Goal: Find specific page/section: Find specific page/section

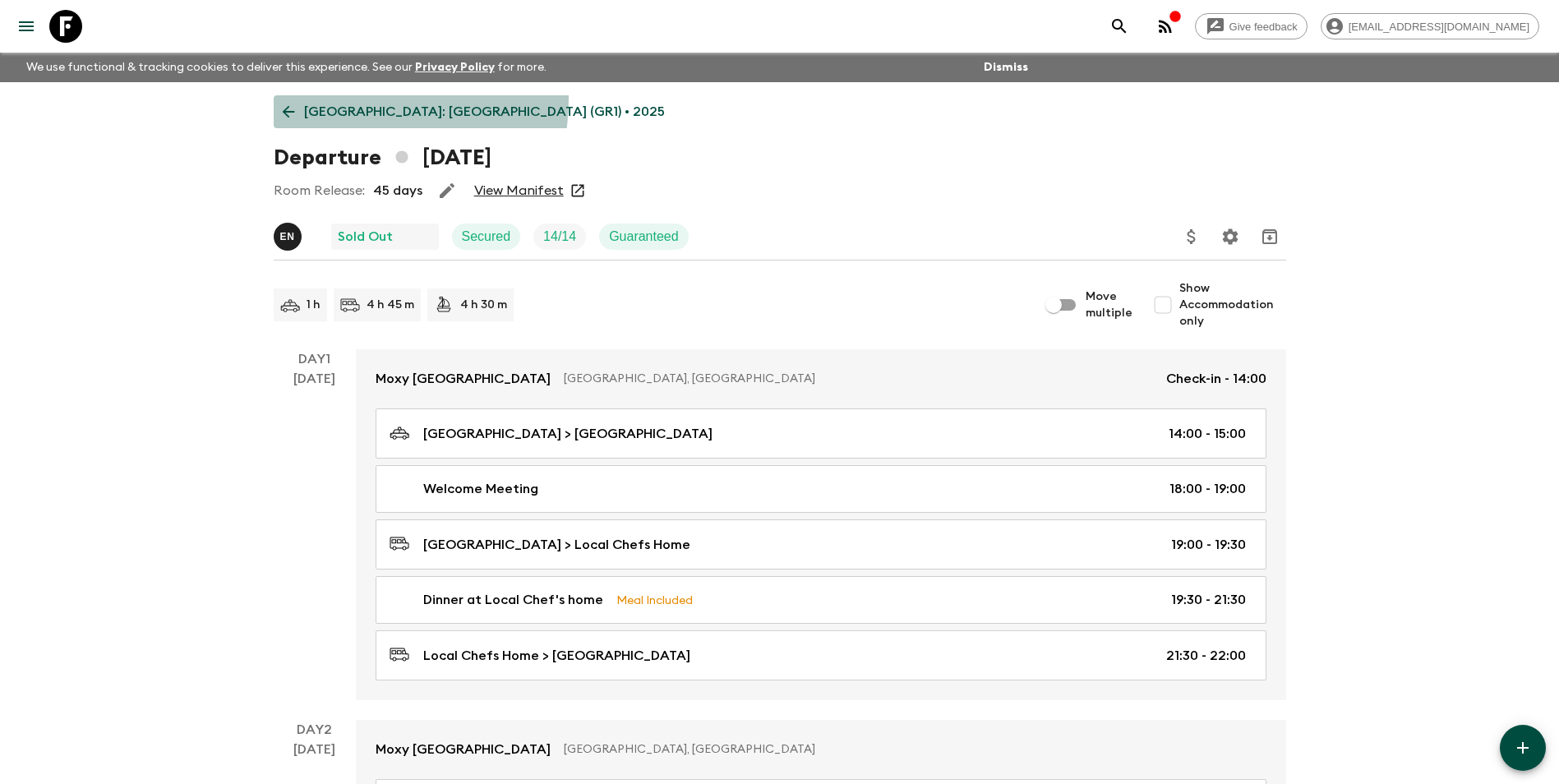
click at [316, 97] on link "[GEOGRAPHIC_DATA]: [GEOGRAPHIC_DATA] (GR1) • 2025" at bounding box center [474, 111] width 400 height 33
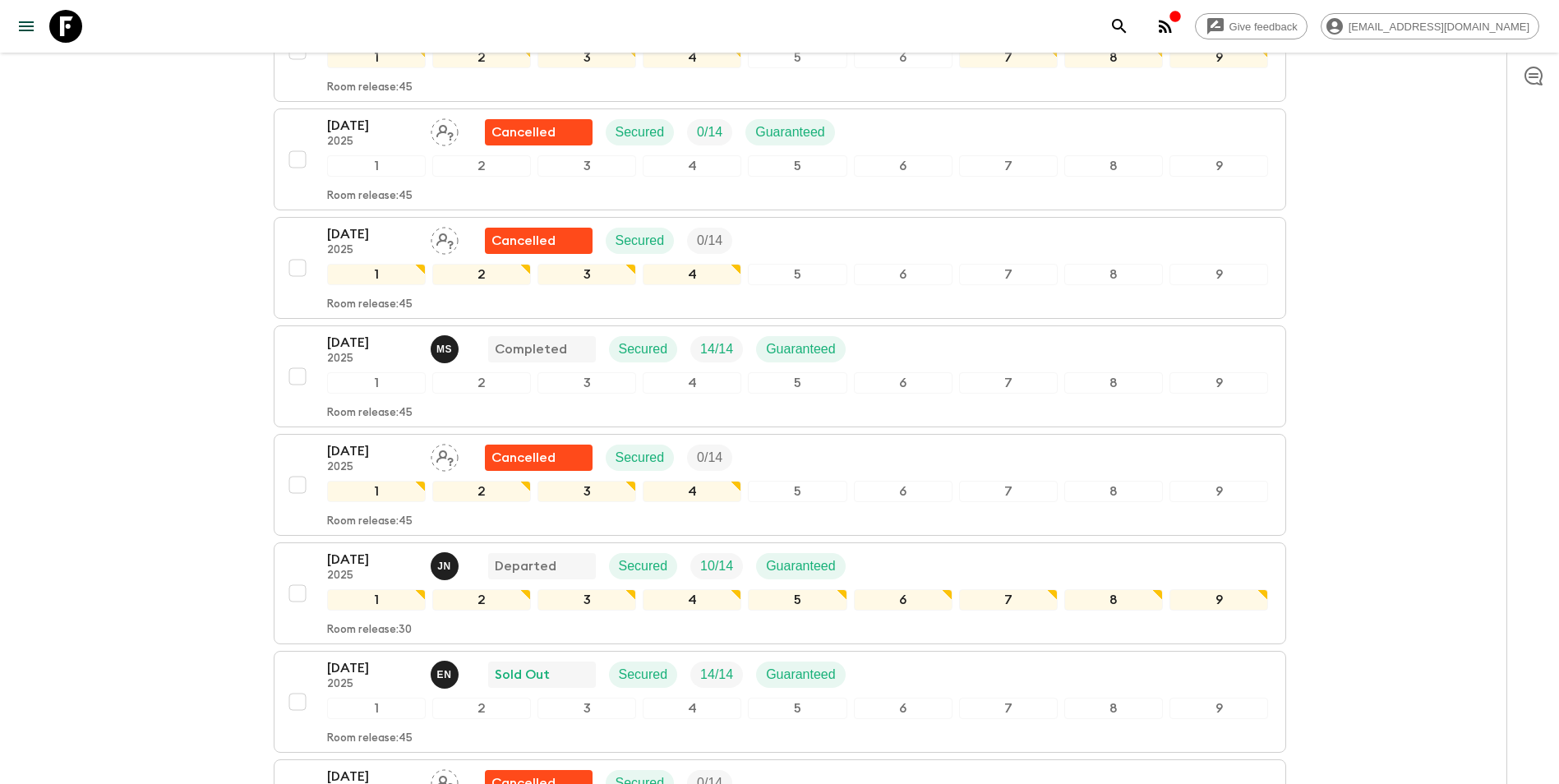
scroll to position [954, 0]
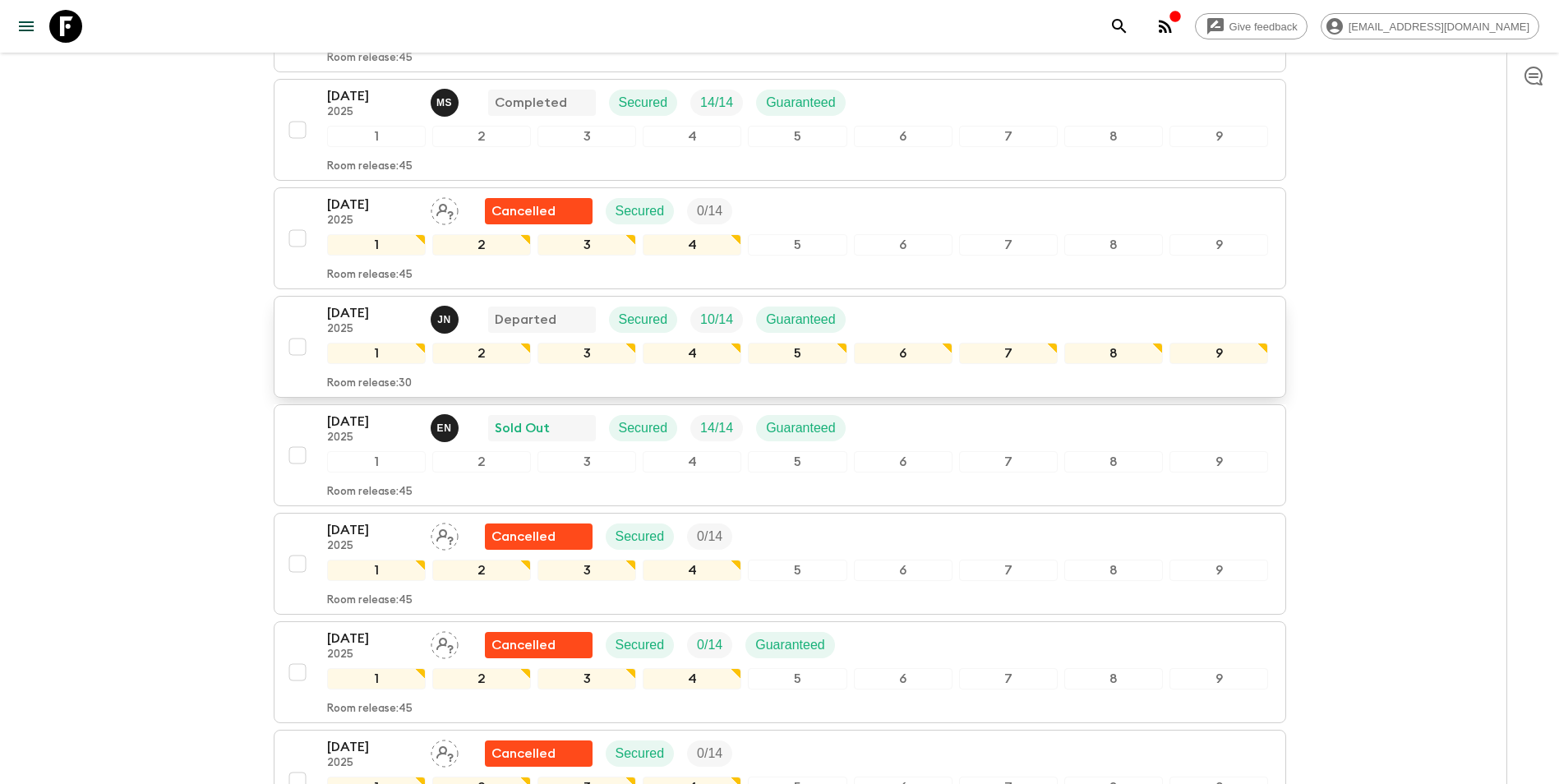
click at [363, 304] on p "[DATE]" at bounding box center [372, 313] width 90 height 20
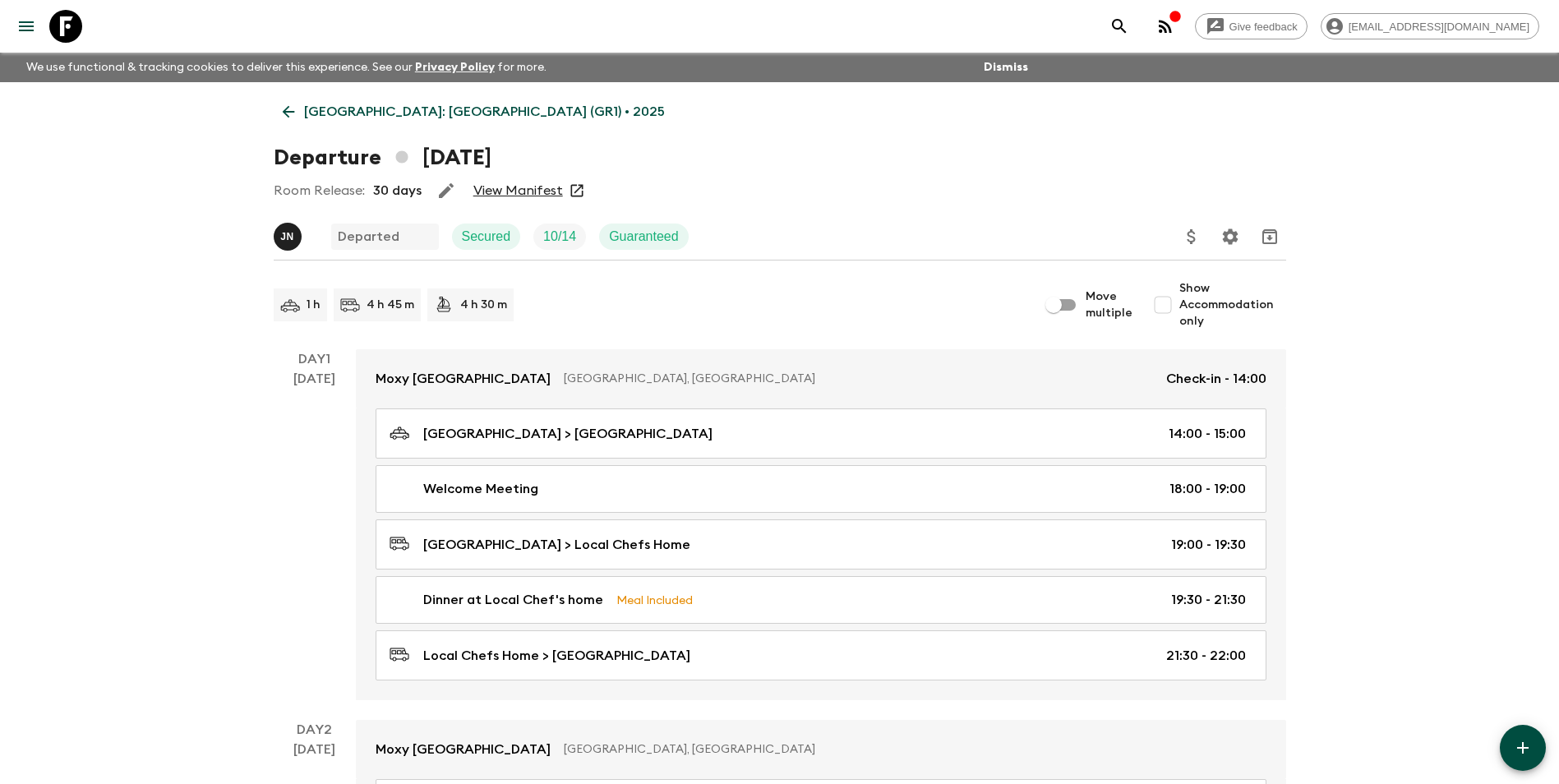
click at [513, 185] on link "View Manifest" at bounding box center [518, 191] width 89 height 17
click at [458, 123] on link "[GEOGRAPHIC_DATA]: [GEOGRAPHIC_DATA] (GR1) • 2025" at bounding box center [474, 111] width 400 height 33
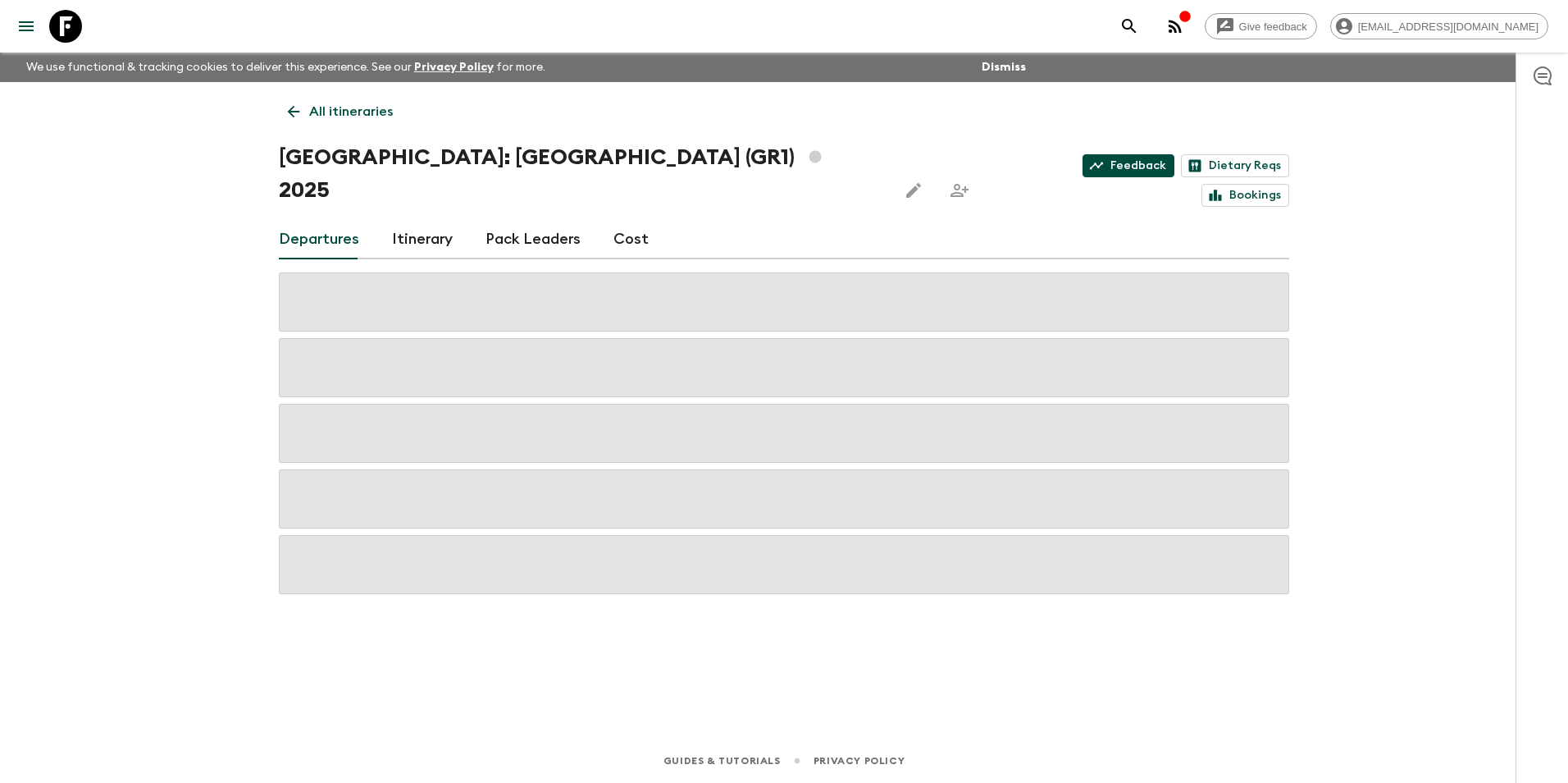
click at [1083, 164] on link "Feedback" at bounding box center [1128, 166] width 92 height 23
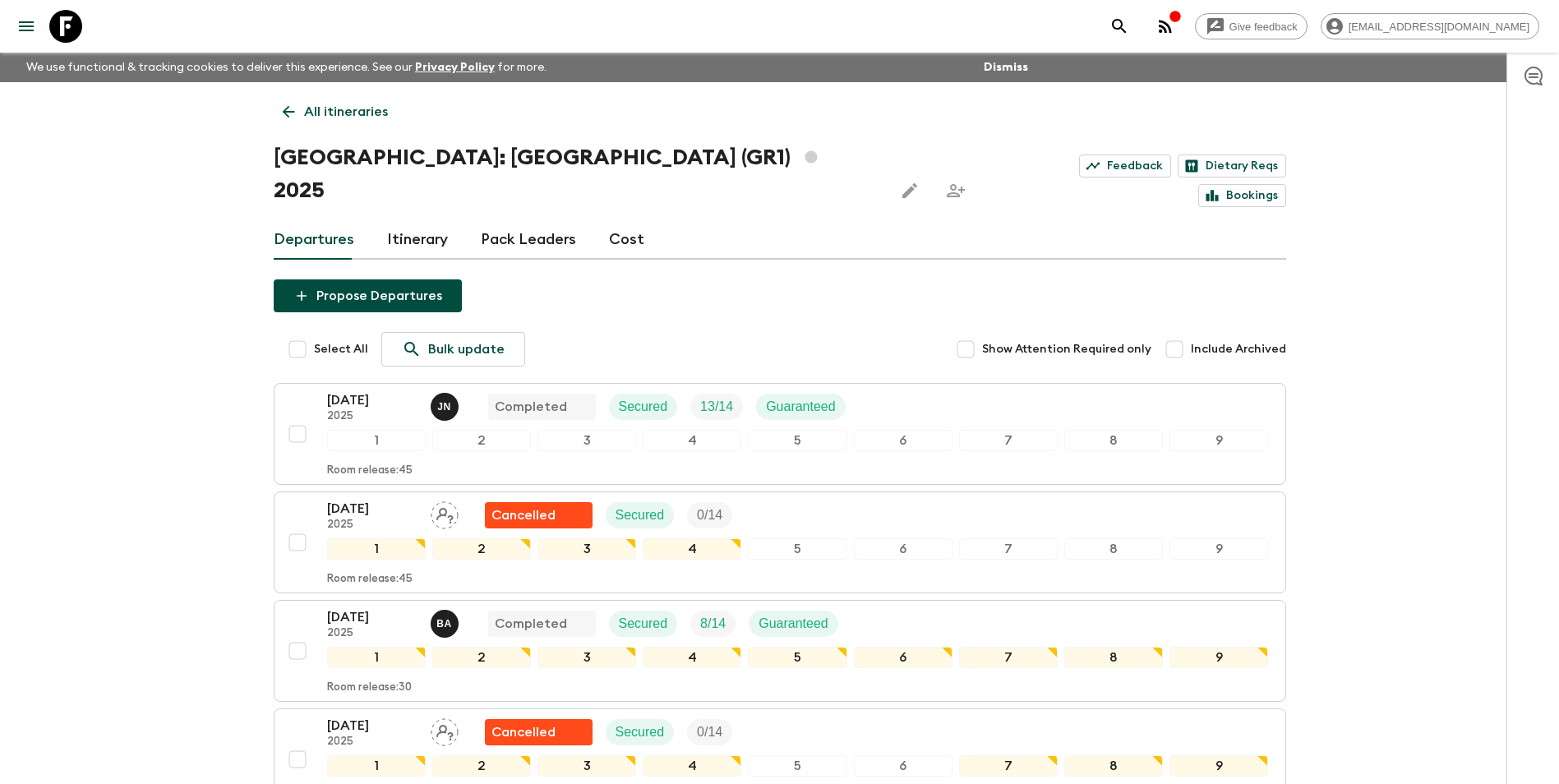
click at [317, 109] on p "All itineraries" at bounding box center [346, 111] width 84 height 20
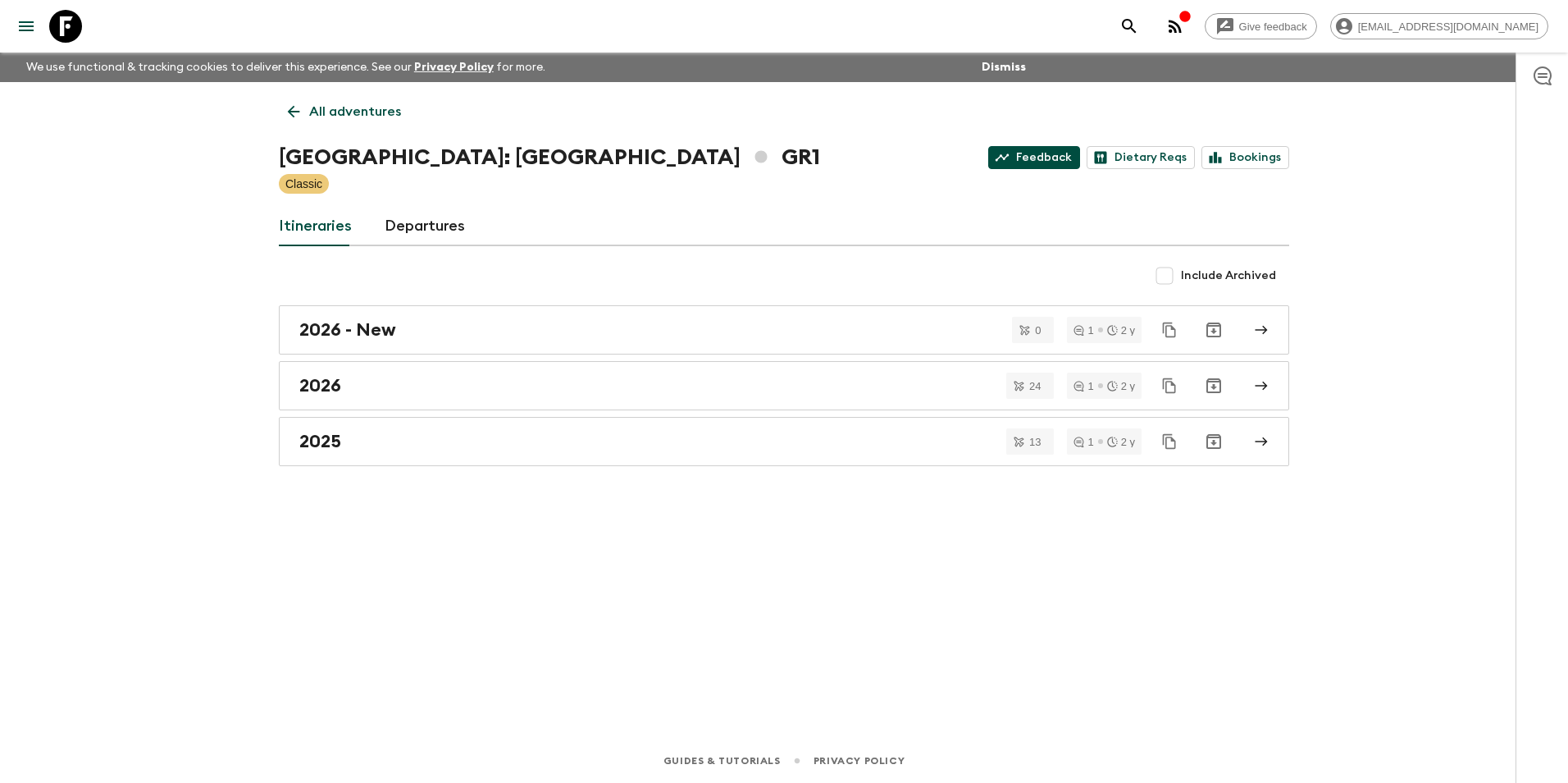
click at [1029, 151] on link "Feedback" at bounding box center [1034, 157] width 92 height 23
click at [347, 99] on link "All adventures" at bounding box center [344, 111] width 131 height 33
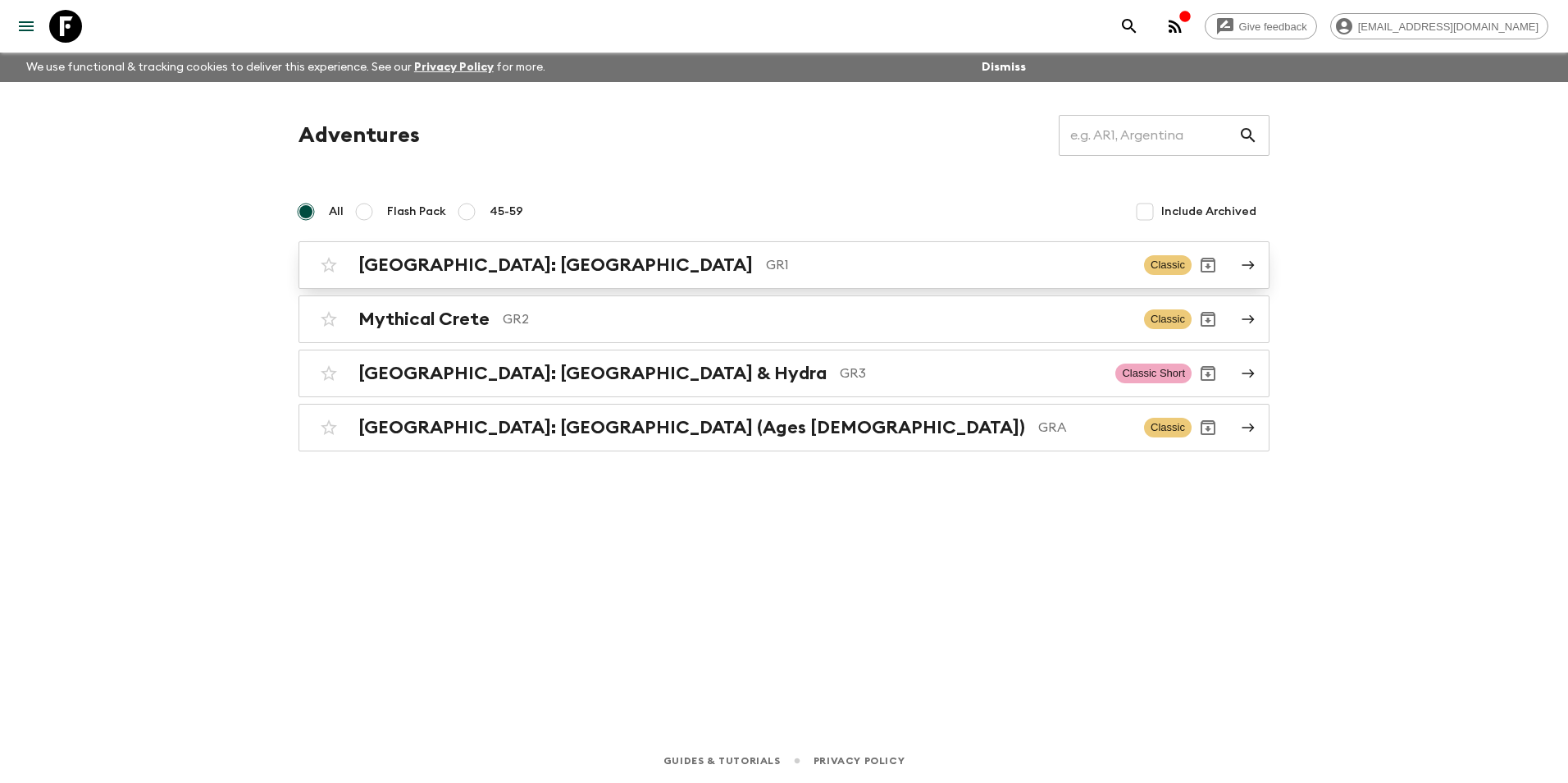
click at [454, 267] on h2 "[GEOGRAPHIC_DATA]: [GEOGRAPHIC_DATA]" at bounding box center [556, 265] width 394 height 21
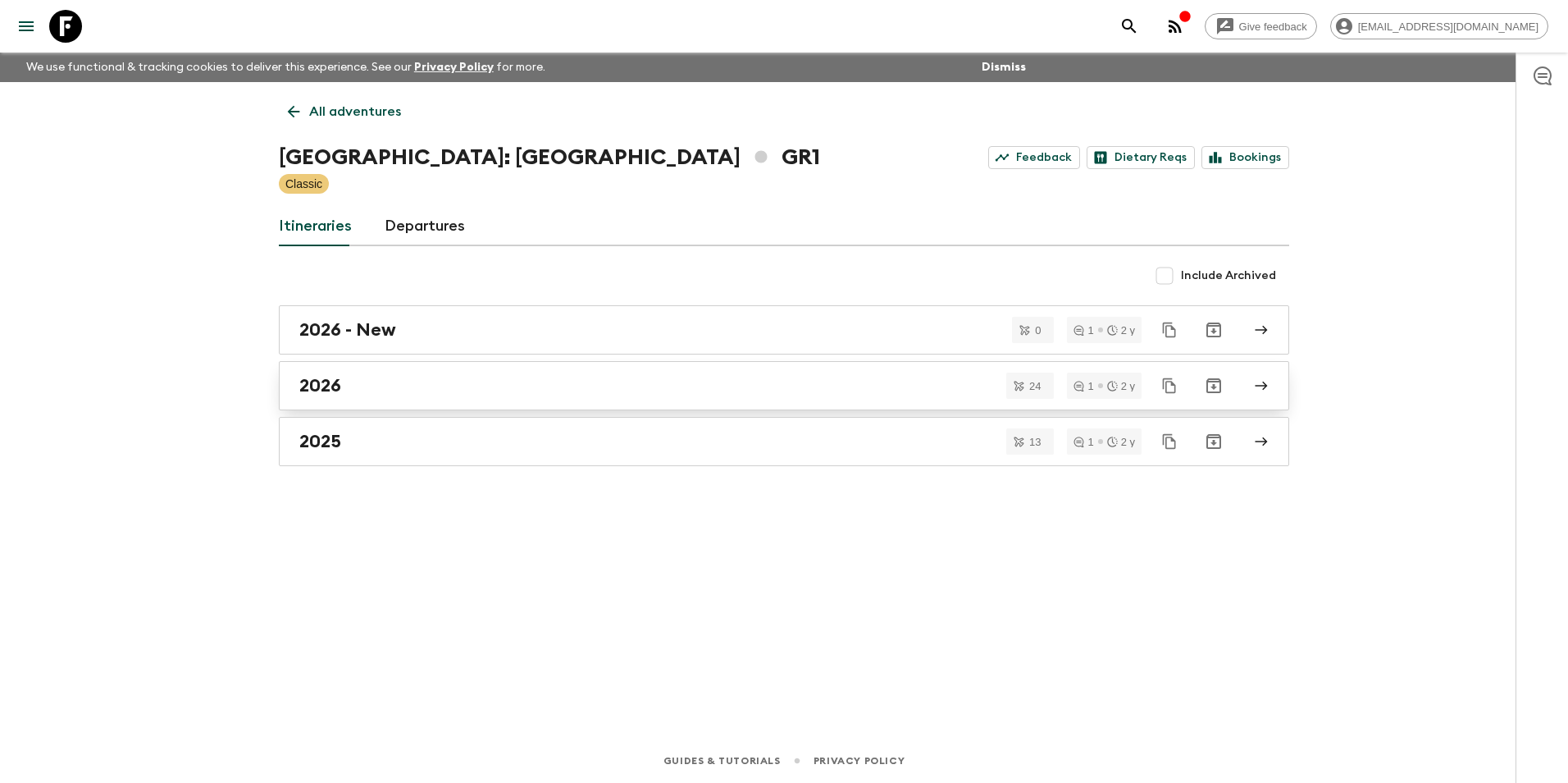
click at [333, 384] on h2 "2026" at bounding box center [320, 385] width 42 height 21
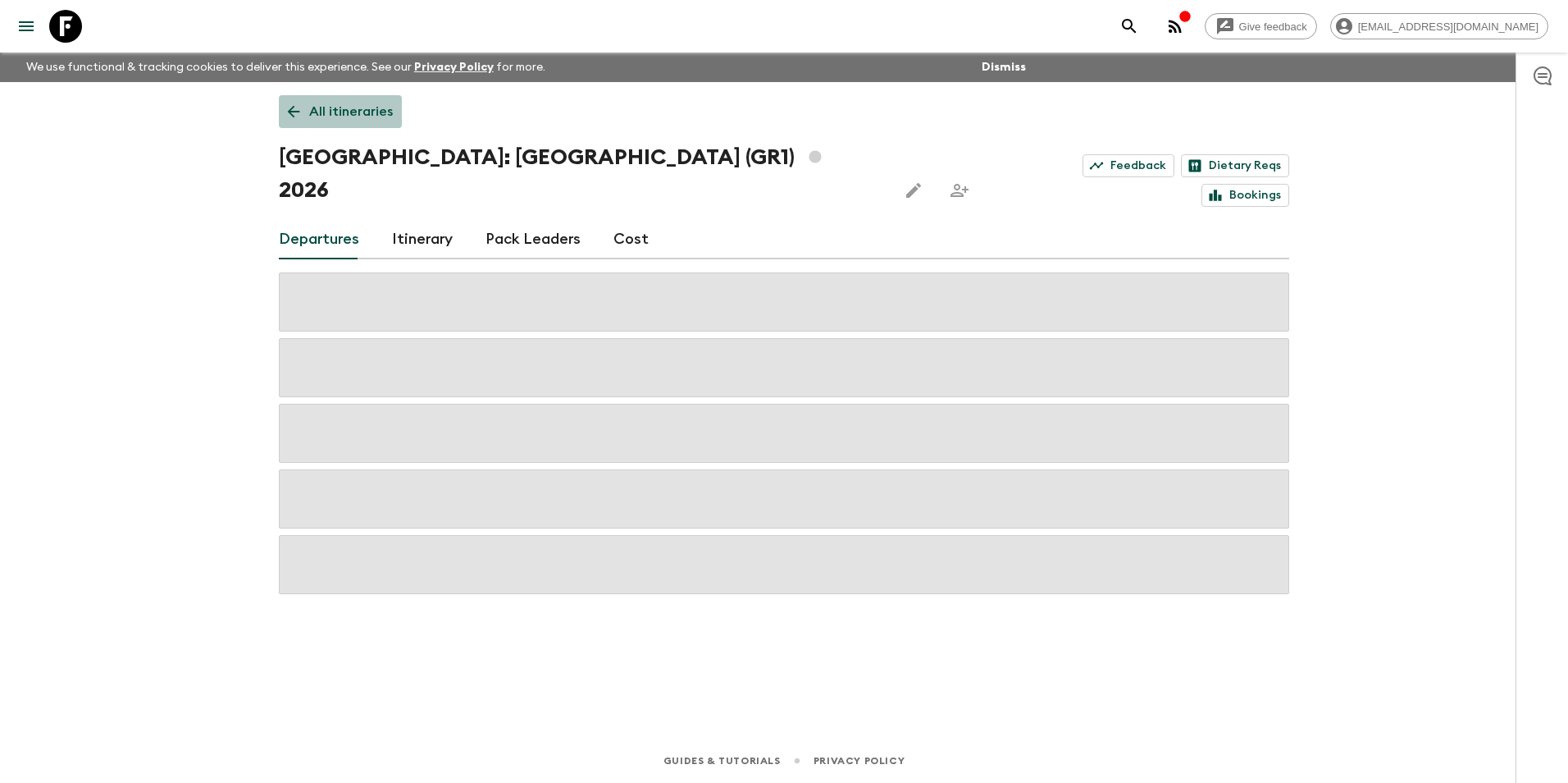
click at [312, 114] on p "All itineraries" at bounding box center [351, 111] width 84 height 20
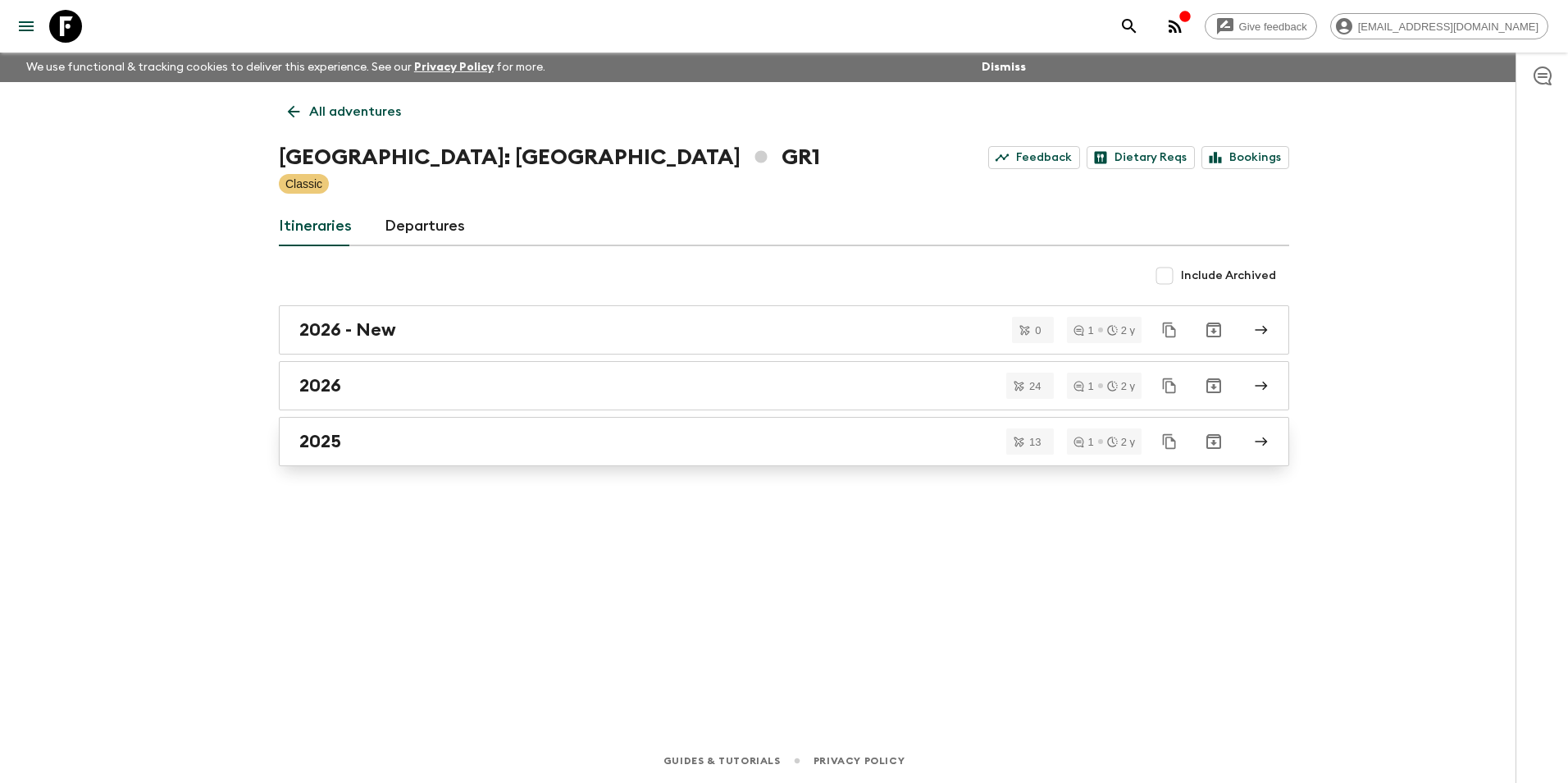
click at [356, 445] on div "2025" at bounding box center [768, 441] width 938 height 21
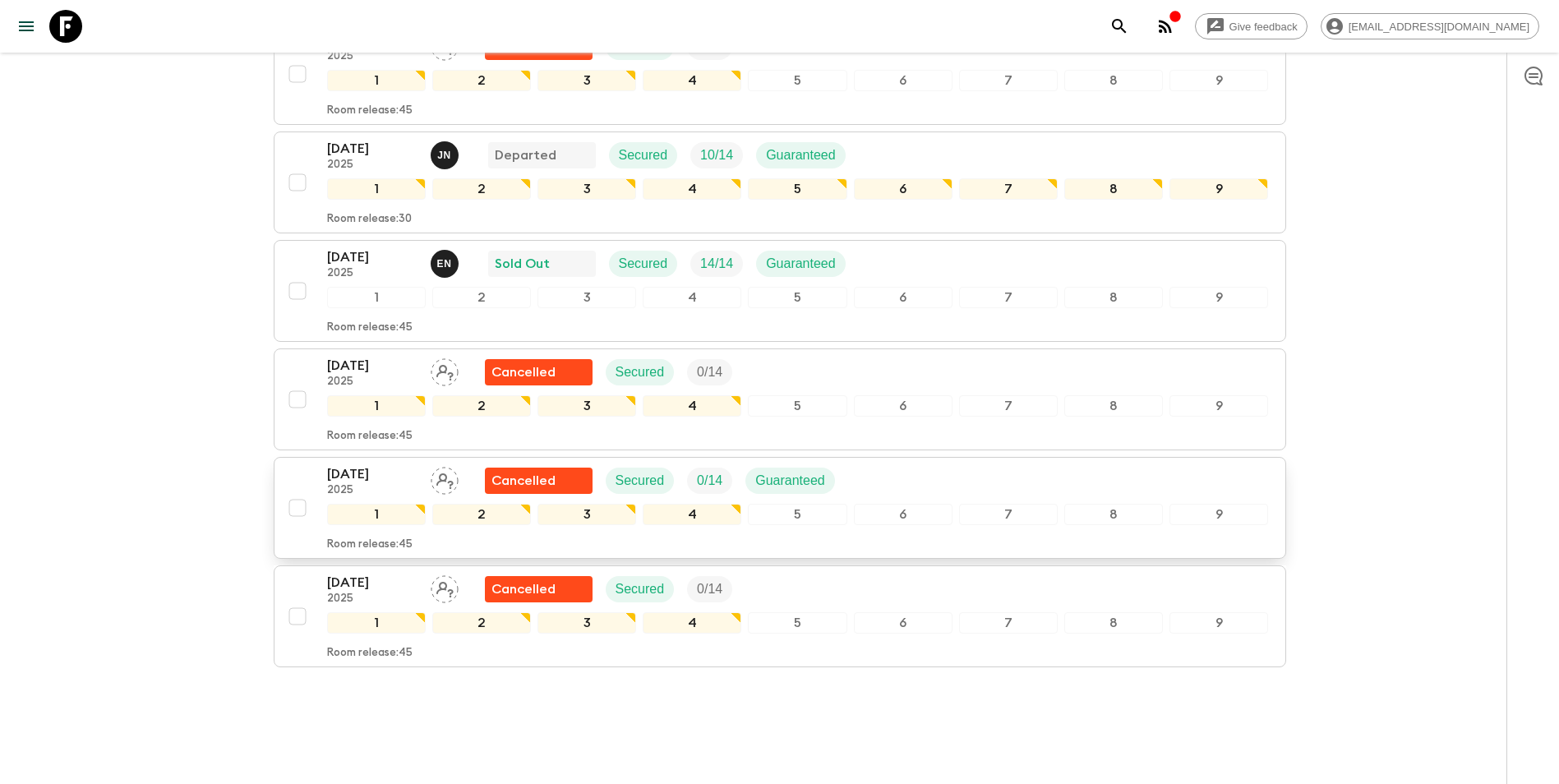
scroll to position [872, 0]
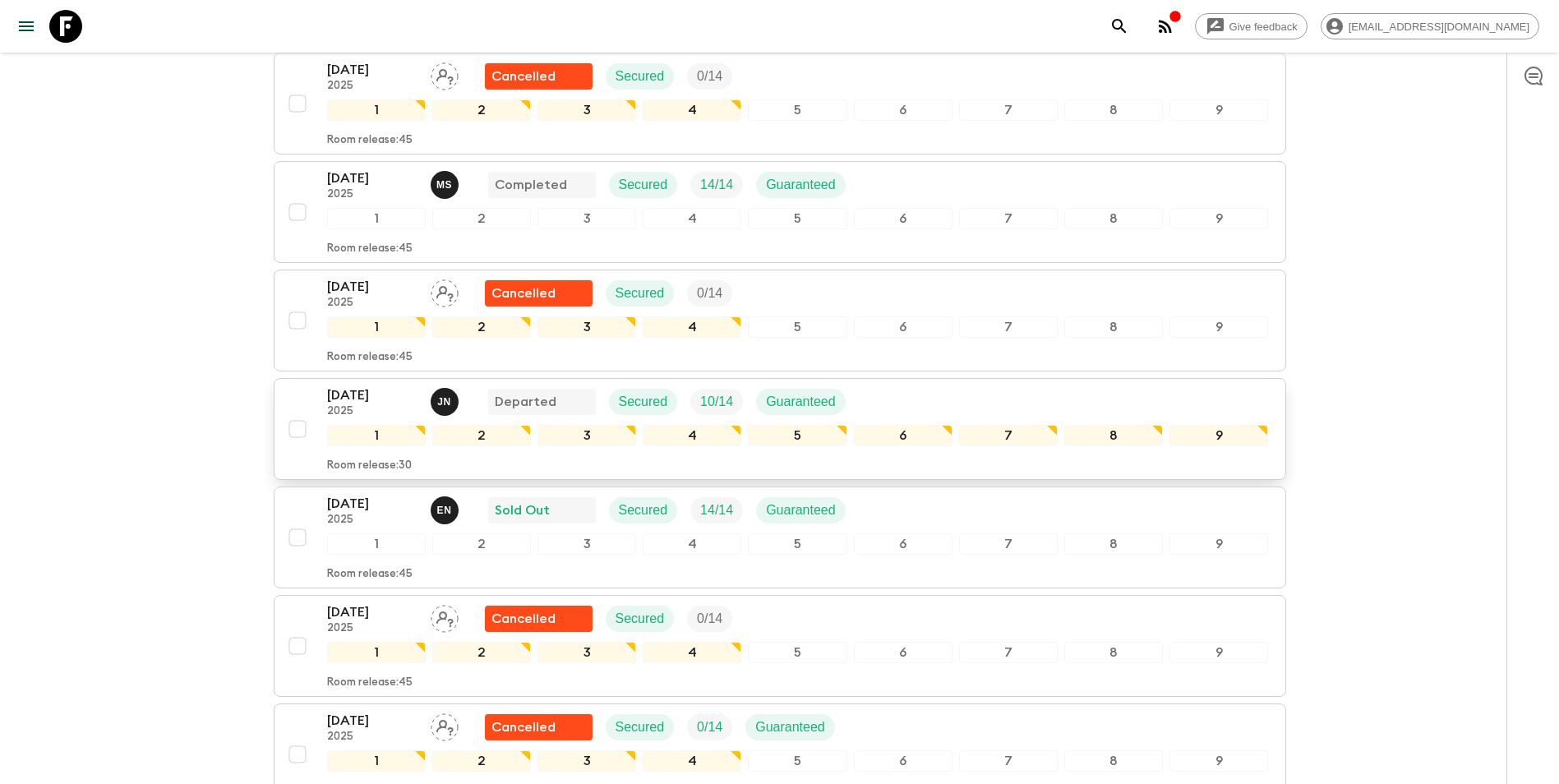
click at [362, 385] on p "[DATE]" at bounding box center [372, 395] width 90 height 20
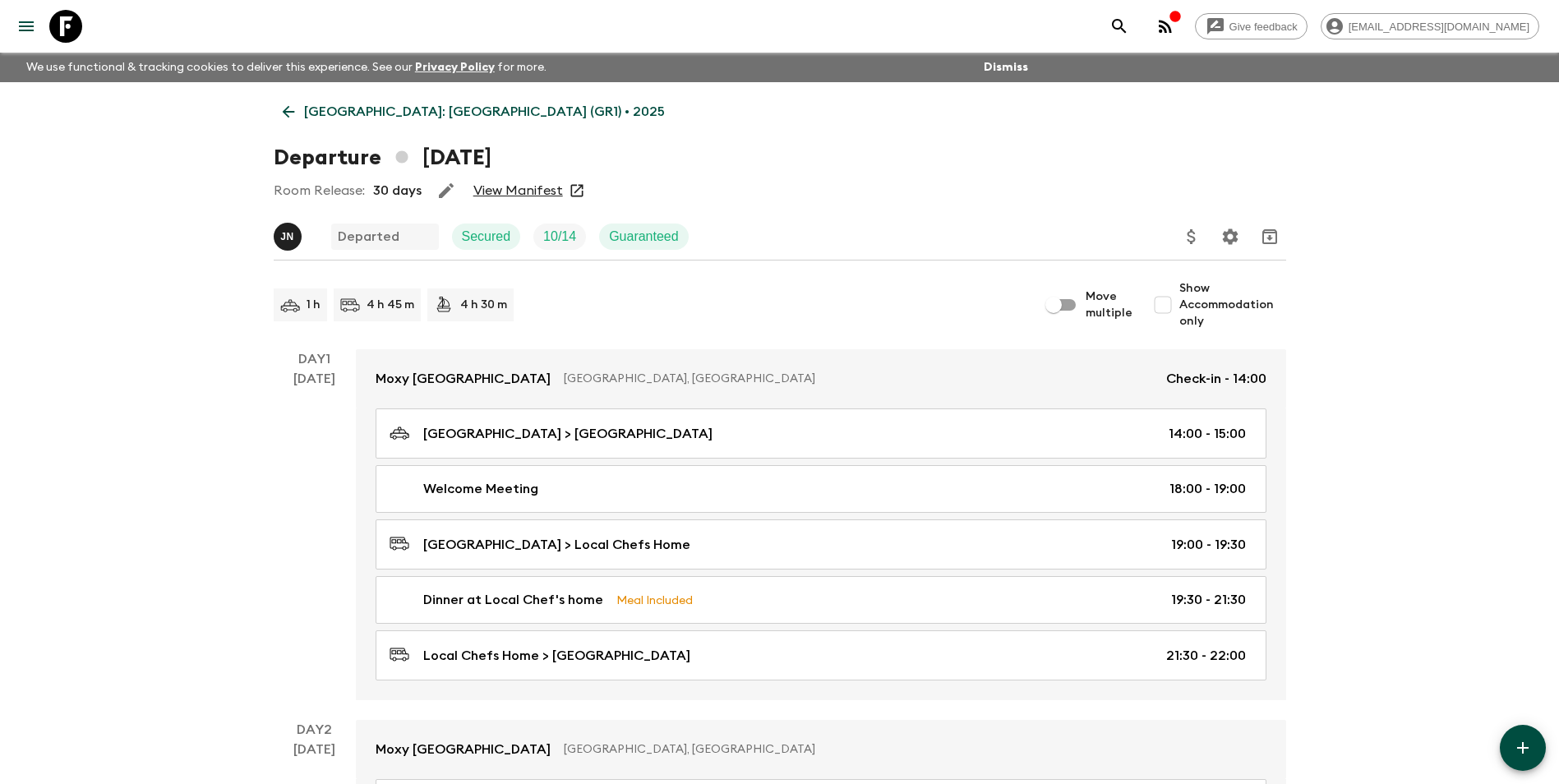
click at [350, 114] on p "[GEOGRAPHIC_DATA]: [GEOGRAPHIC_DATA] (GR1) • 2025" at bounding box center [483, 111] width 360 height 20
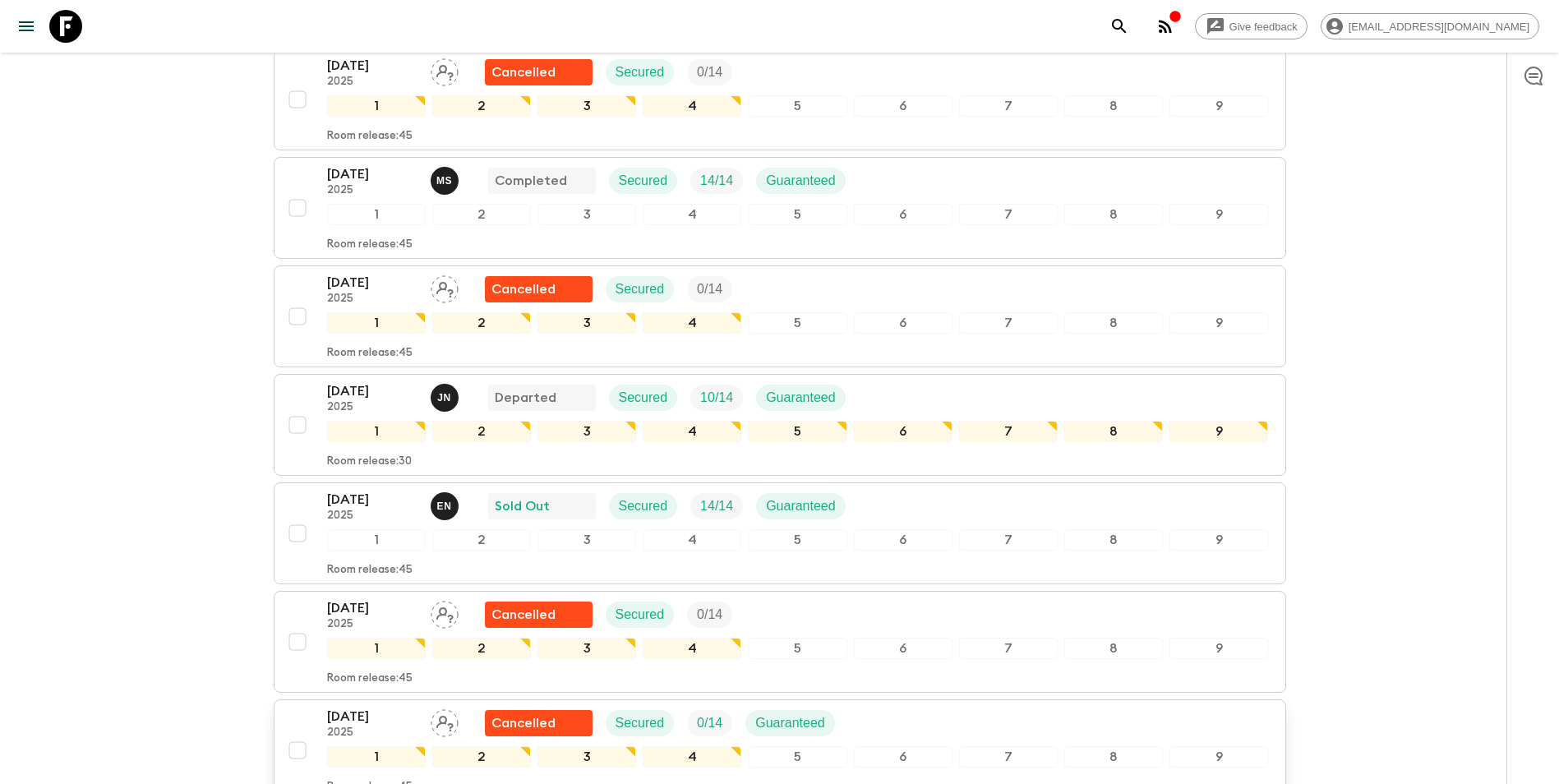
scroll to position [791, 0]
